Goal: Task Accomplishment & Management: Complete application form

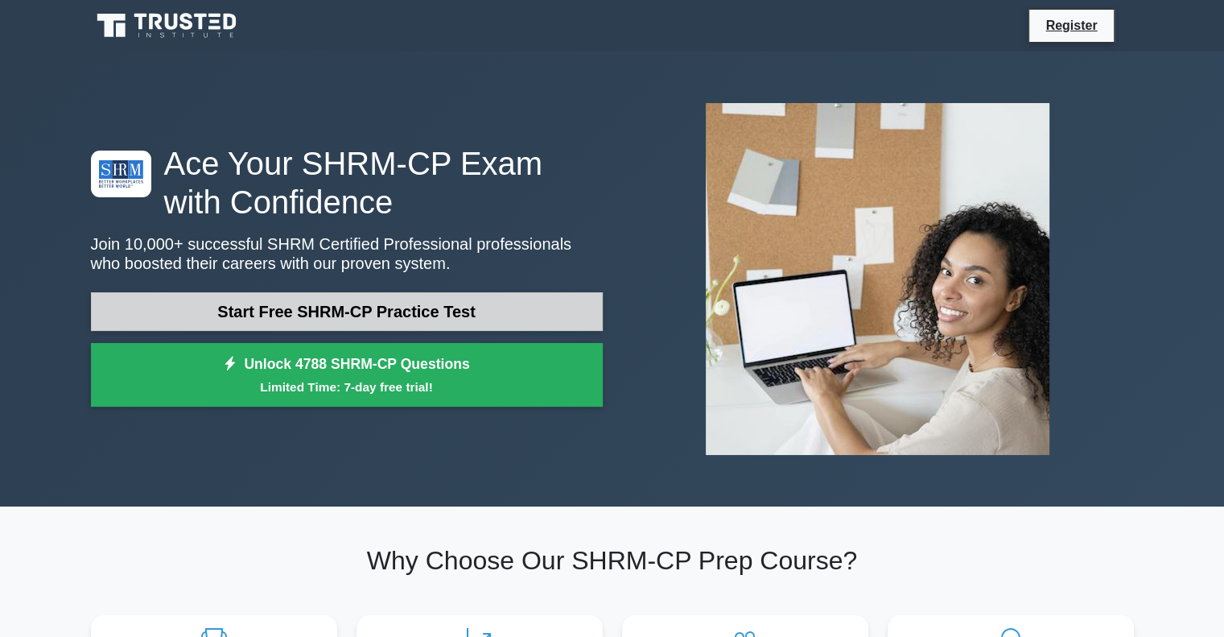
click at [234, 311] on link "Start Free SHRM-CP Practice Test" at bounding box center [347, 311] width 512 height 39
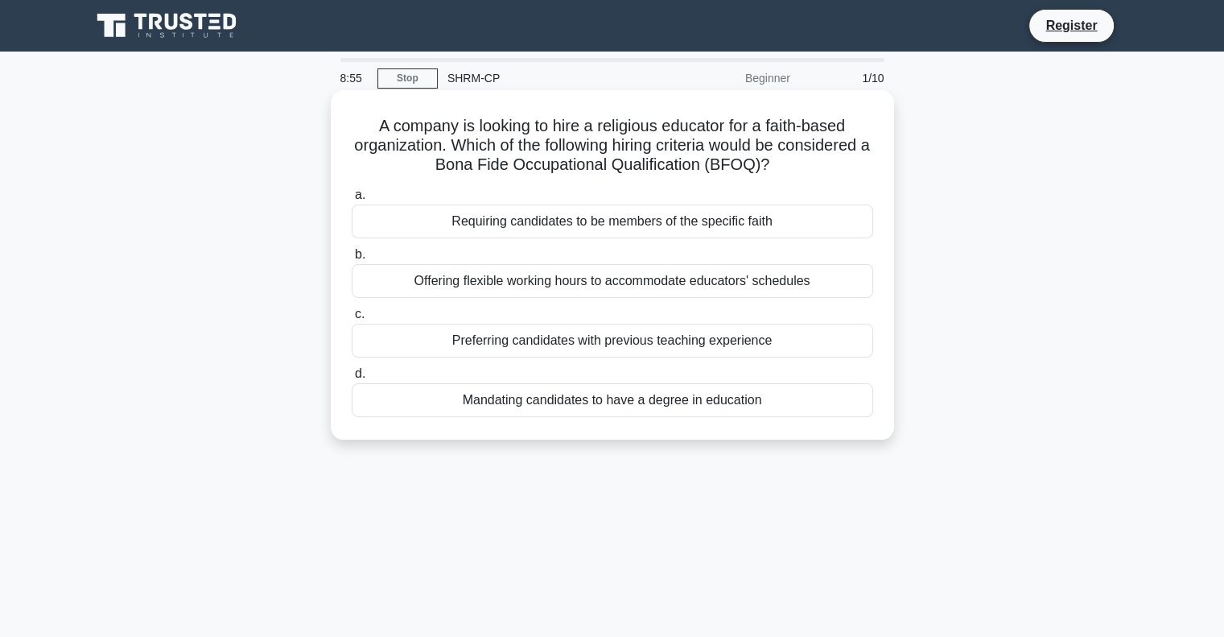
click at [499, 288] on div "Offering flexible working hours to accommodate educators' schedules" at bounding box center [613, 281] width 522 height 34
click at [352, 260] on input "b. Offering flexible working hours to accommodate educators' schedules" at bounding box center [352, 255] width 0 height 10
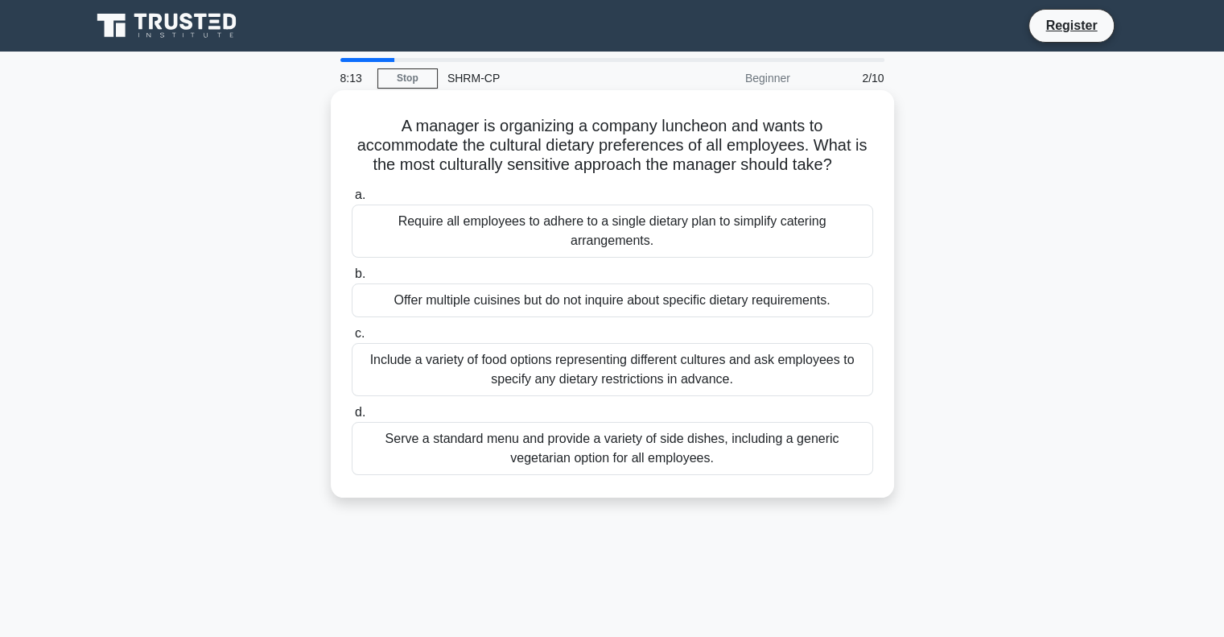
click at [584, 369] on div "Include a variety of food options representing different cultures and ask emplo…" at bounding box center [613, 369] width 522 height 53
click at [352, 339] on input "c. Include a variety of food options representing different cultures and ask em…" at bounding box center [352, 333] width 0 height 10
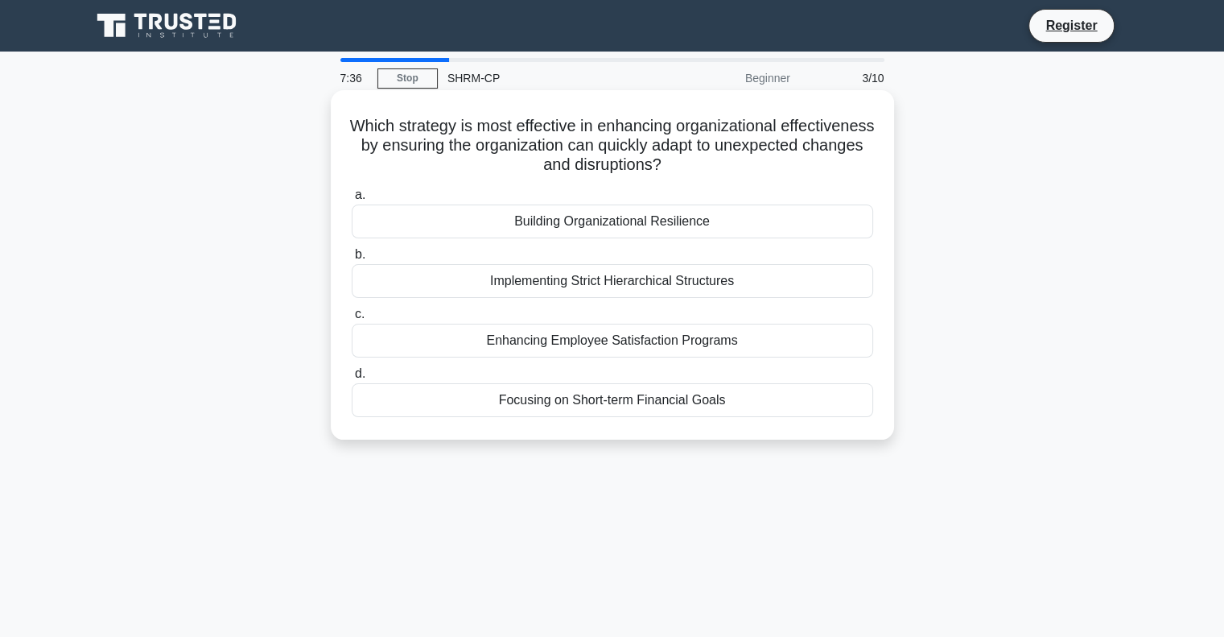
click at [578, 225] on div "Building Organizational Resilience" at bounding box center [613, 221] width 522 height 34
click at [352, 200] on input "a. Building Organizational Resilience" at bounding box center [352, 195] width 0 height 10
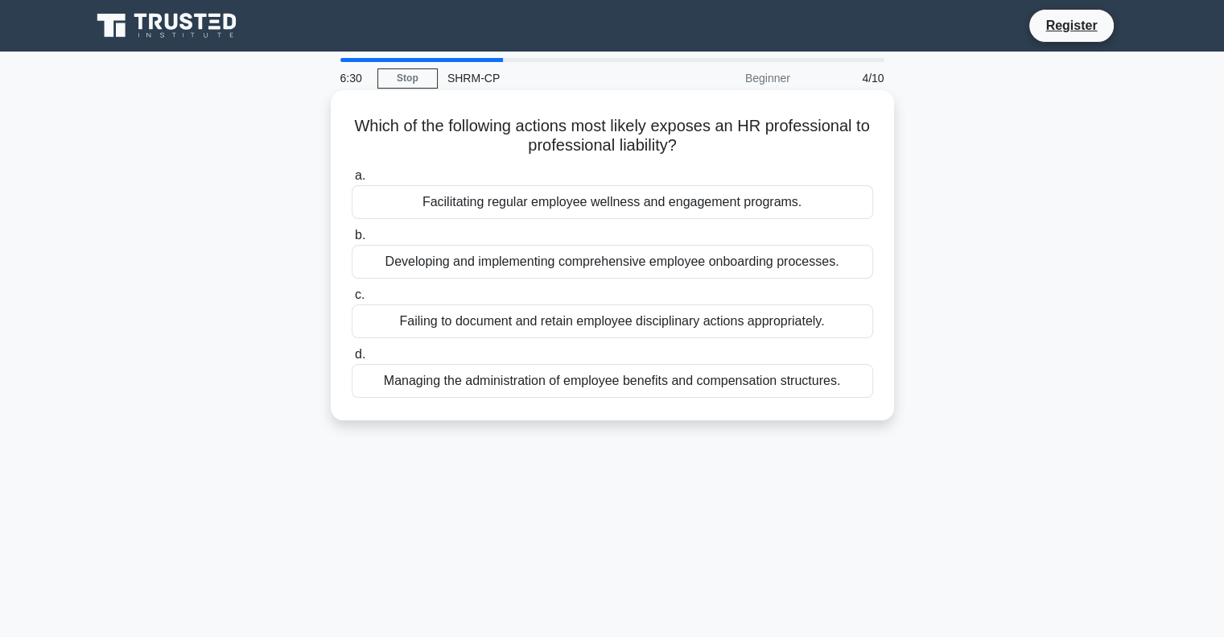
click at [522, 268] on div "Developing and implementing comprehensive employee onboarding processes." at bounding box center [613, 262] width 522 height 34
click at [352, 241] on input "b. Developing and implementing comprehensive employee onboarding processes." at bounding box center [352, 235] width 0 height 10
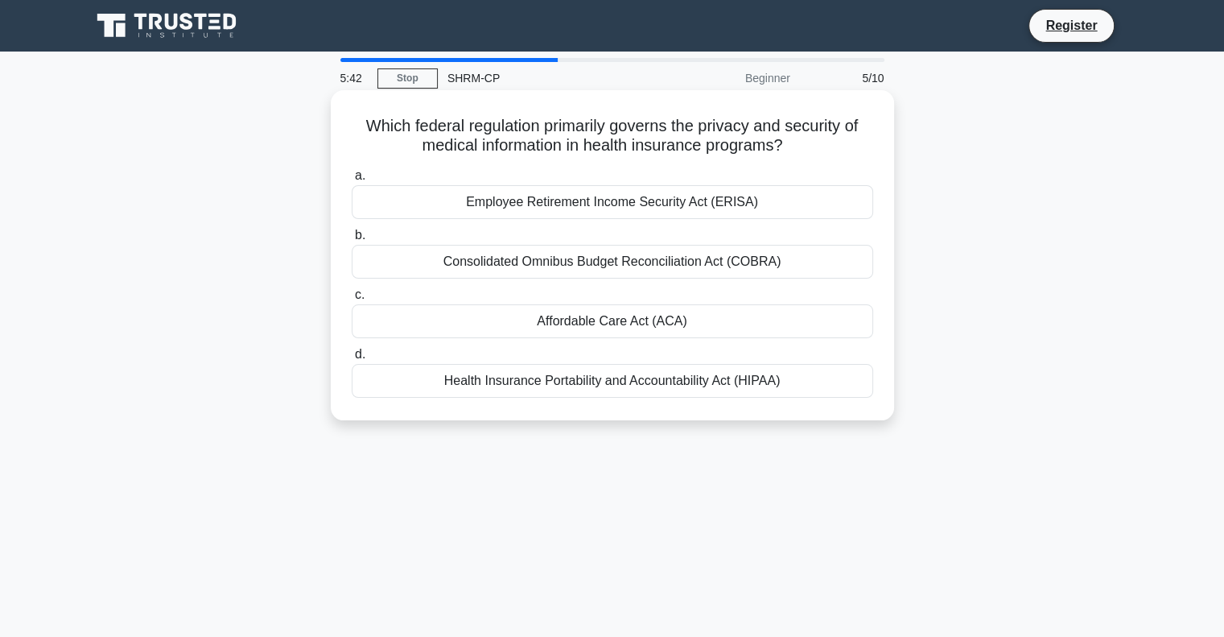
click at [577, 386] on div "Health Insurance Portability and Accountability Act (HIPAA)" at bounding box center [613, 381] width 522 height 34
click at [352, 360] on input "d. Health Insurance Portability and Accountability Act (HIPAA)" at bounding box center [352, 354] width 0 height 10
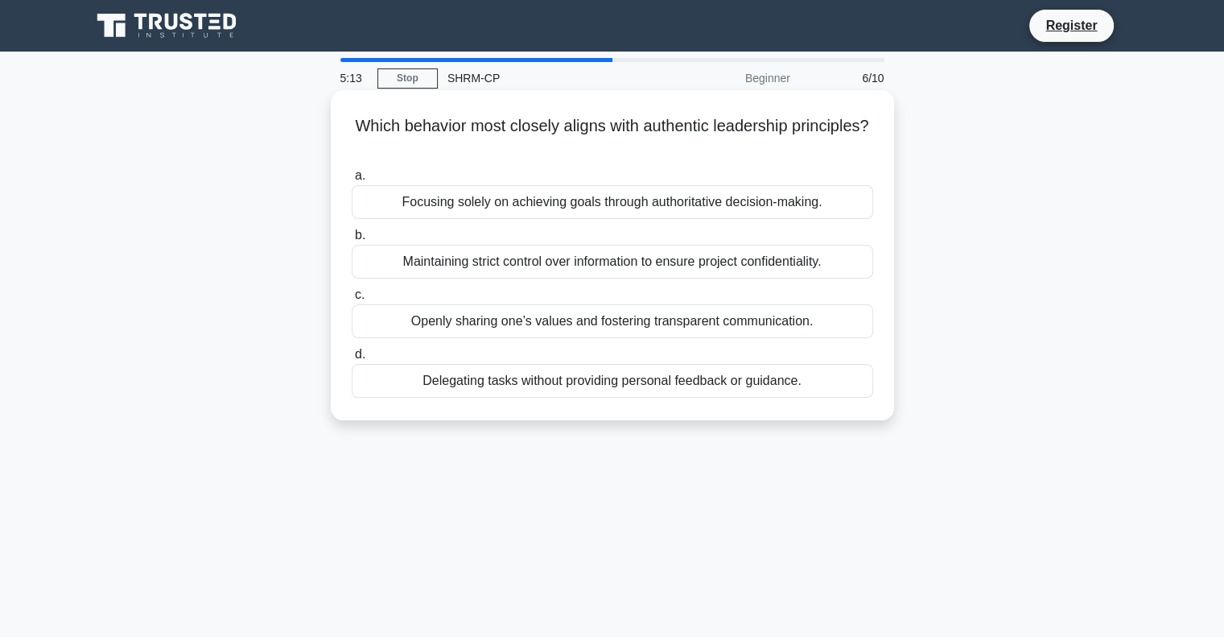
click at [525, 320] on div "Openly sharing one’s values and fostering transparent communication." at bounding box center [613, 321] width 522 height 34
click at [352, 300] on input "c. Openly sharing one’s values and fostering transparent communication." at bounding box center [352, 295] width 0 height 10
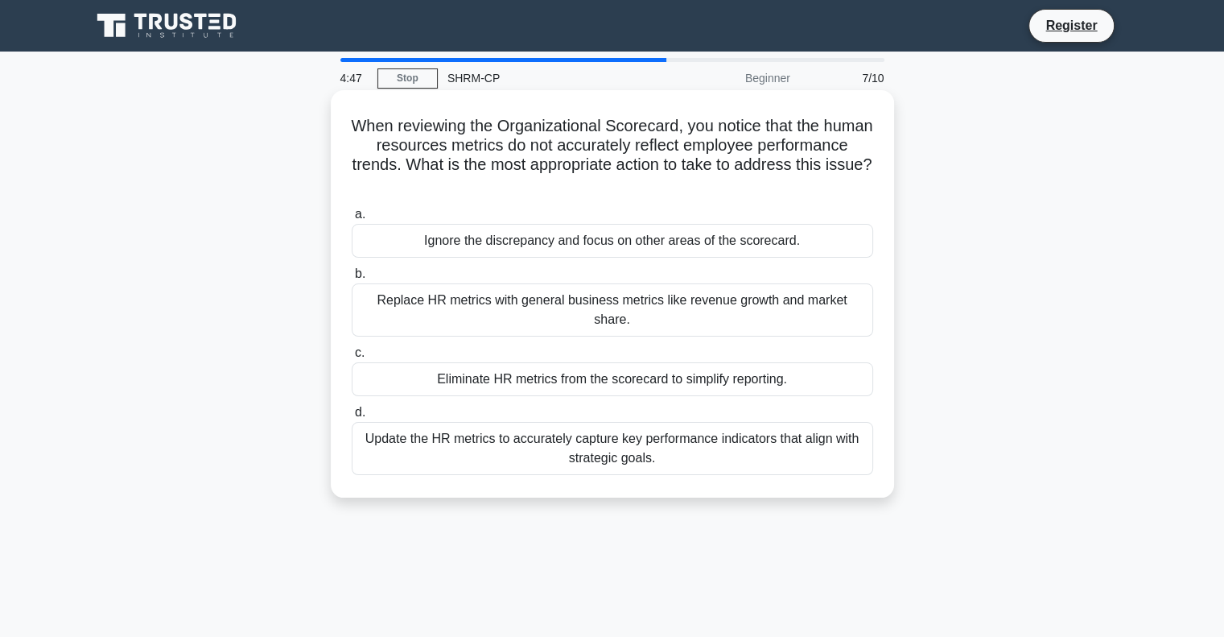
click at [498, 422] on div "Update the HR metrics to accurately capture key performance indicators that ali…" at bounding box center [613, 448] width 522 height 53
click at [352, 418] on input "d. Update the HR metrics to accurately capture key performance indicators that …" at bounding box center [352, 412] width 0 height 10
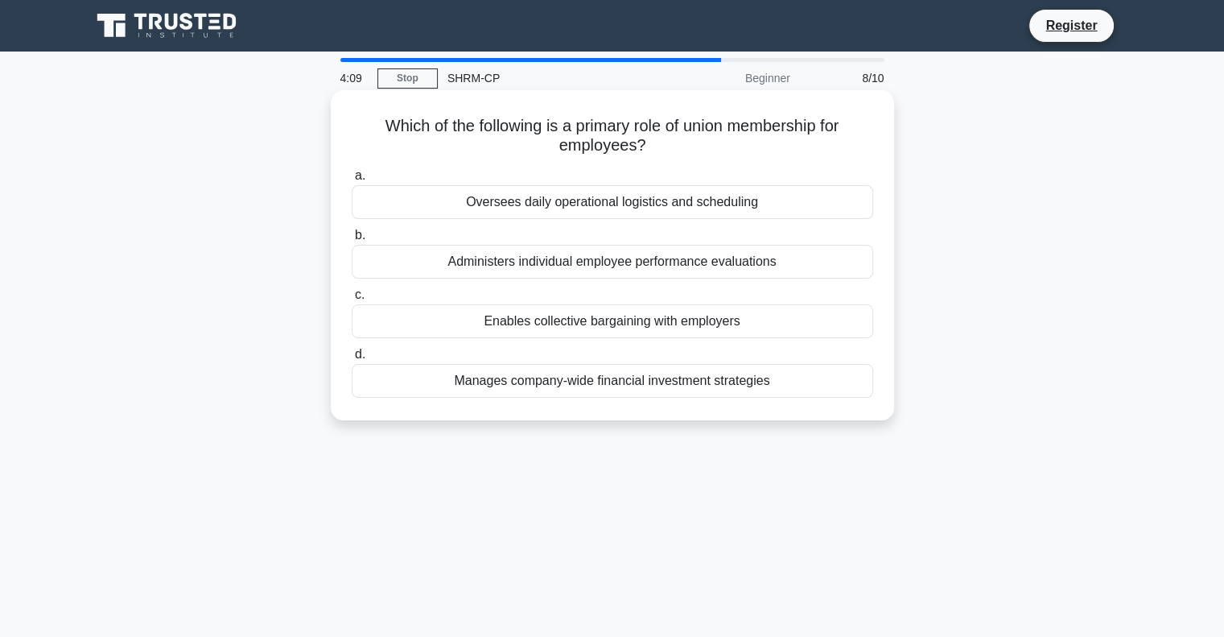
click at [526, 328] on div "Enables collective bargaining with employers" at bounding box center [613, 321] width 522 height 34
click at [352, 300] on input "c. Enables collective bargaining with employers" at bounding box center [352, 295] width 0 height 10
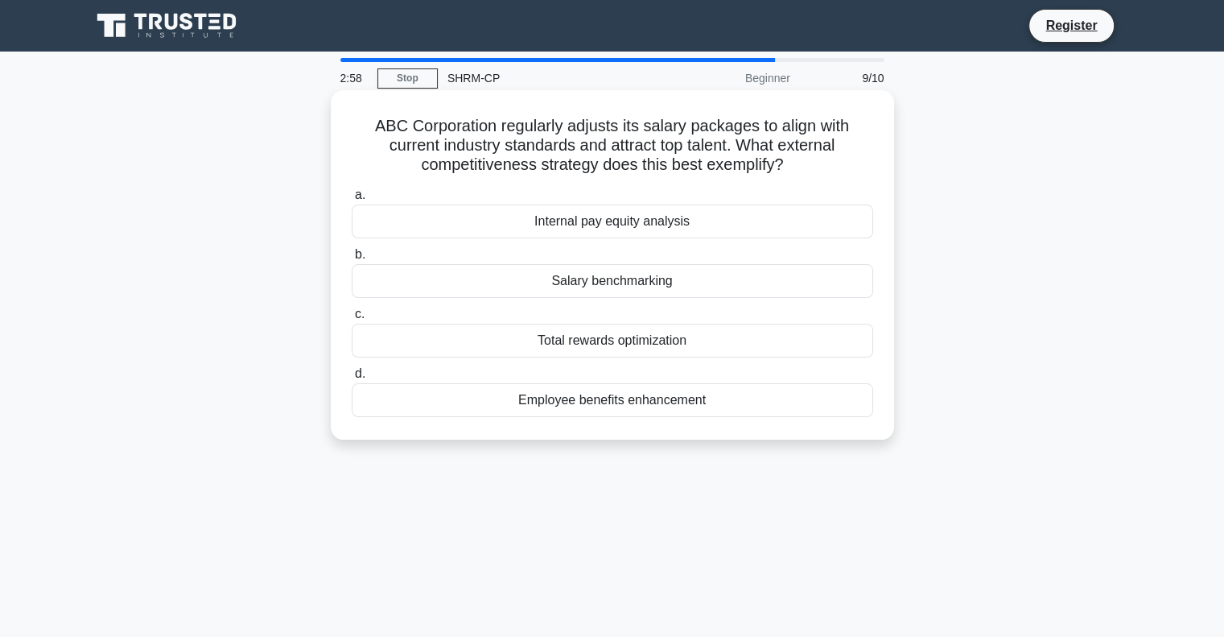
click at [573, 283] on div "Salary benchmarking" at bounding box center [613, 281] width 522 height 34
click at [352, 260] on input "b. Salary benchmarking" at bounding box center [352, 255] width 0 height 10
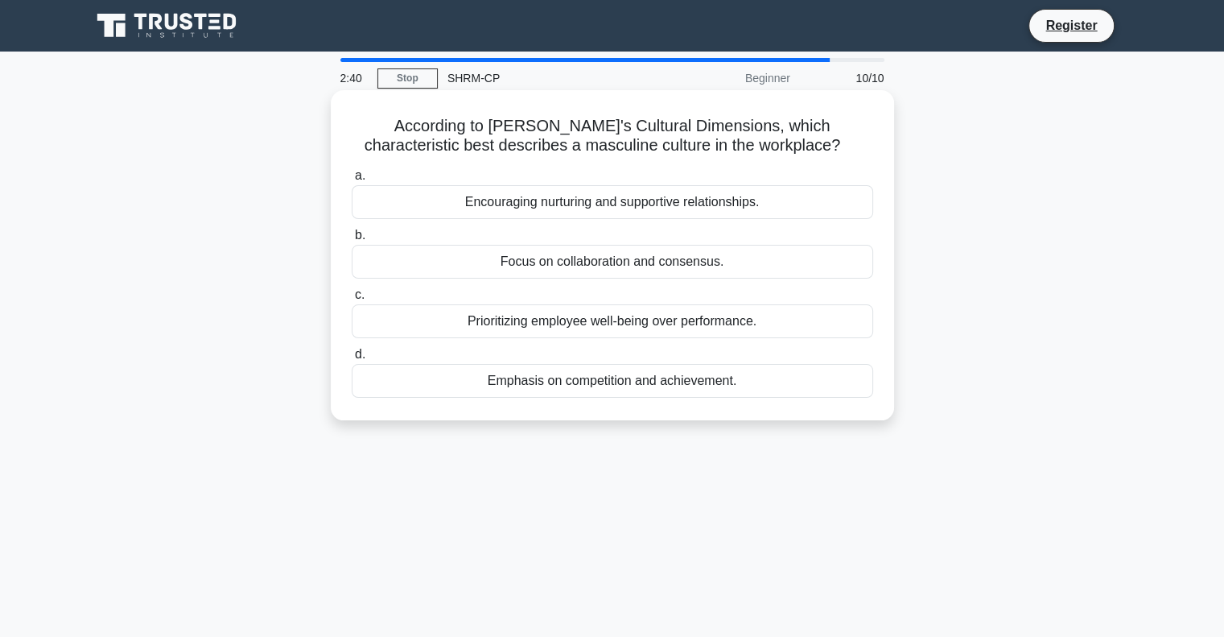
click at [565, 382] on div "Emphasis on competition and achievement." at bounding box center [613, 381] width 522 height 34
click at [352, 360] on input "d. Emphasis on competition and achievement." at bounding box center [352, 354] width 0 height 10
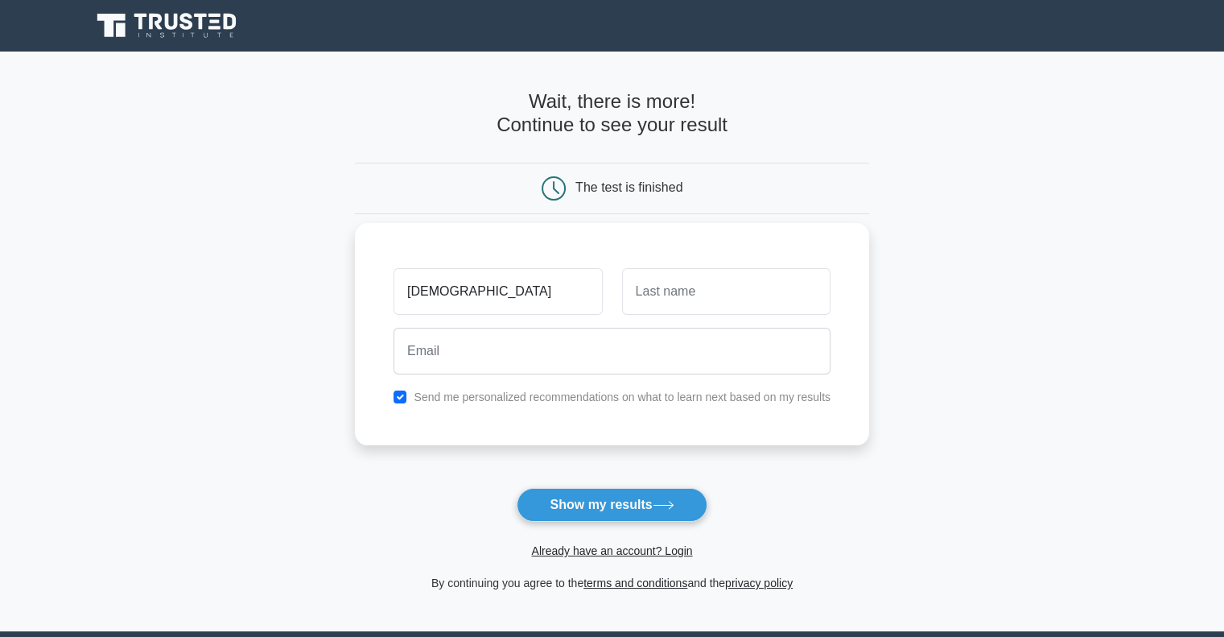
type input "[DEMOGRAPHIC_DATA]"
type input "Karimova"
click at [413, 295] on input "farida" at bounding box center [498, 291] width 208 height 47
type input "[PERSON_NAME]"
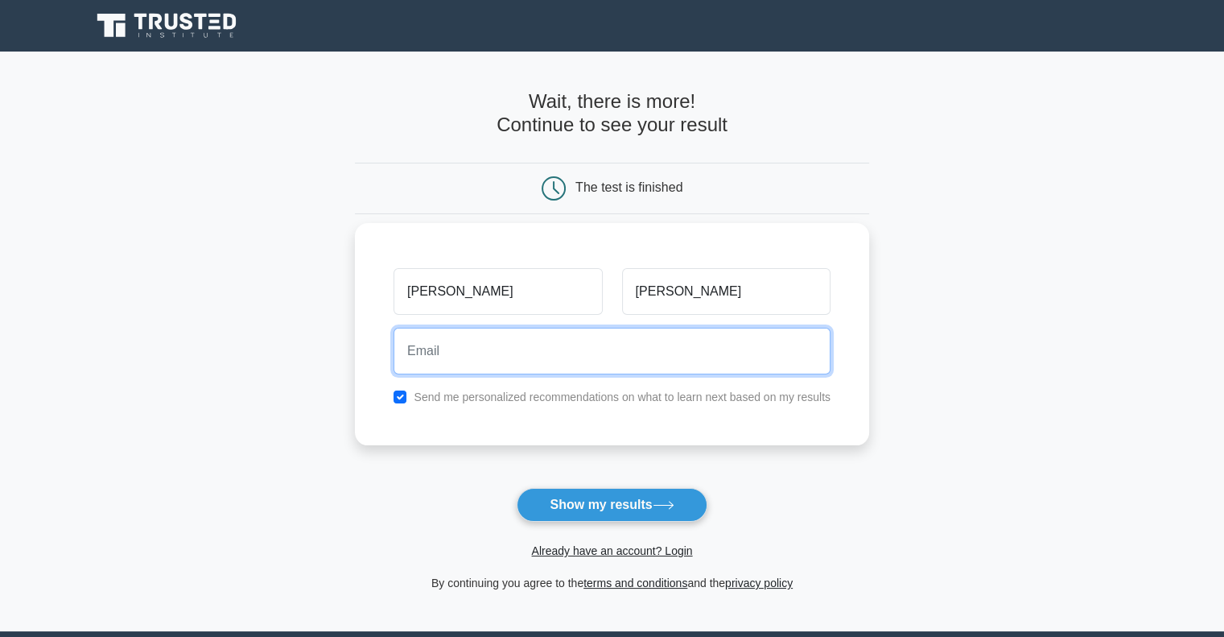
click at [425, 355] on input "email" at bounding box center [612, 351] width 437 height 47
type input "farida.mammadova@gmail.com"
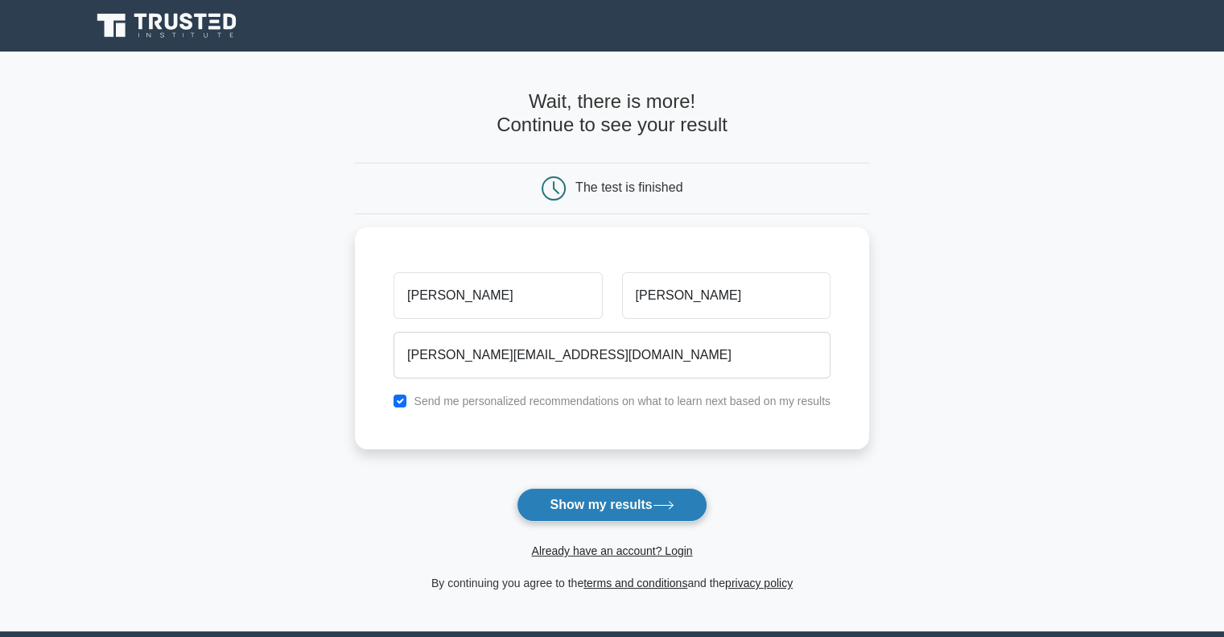
click at [597, 496] on button "Show my results" at bounding box center [612, 505] width 190 height 34
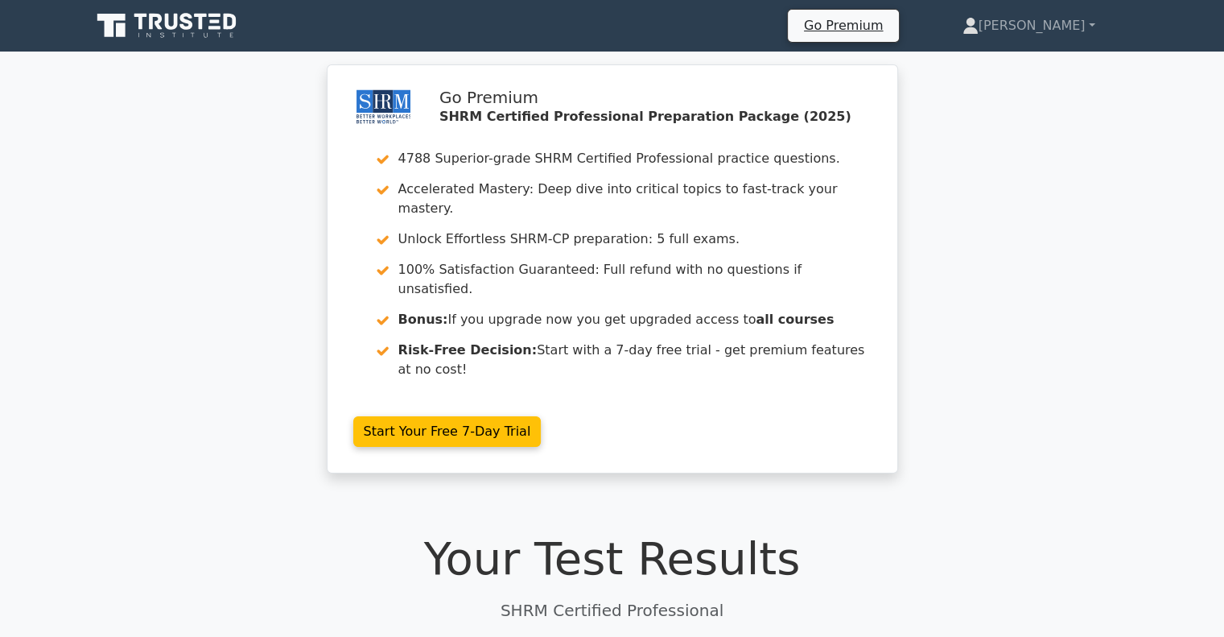
click at [272, 531] on h1 "Your Test Results" at bounding box center [612, 558] width 1043 height 54
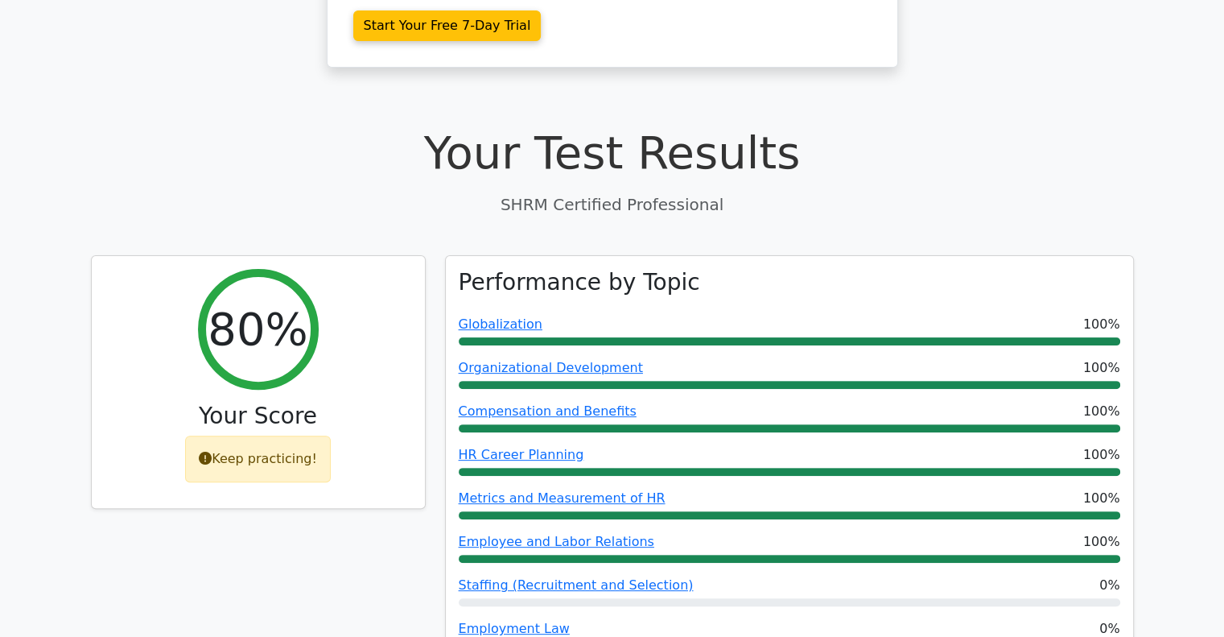
scroll to position [409, 0]
